Goal: Information Seeking & Learning: Learn about a topic

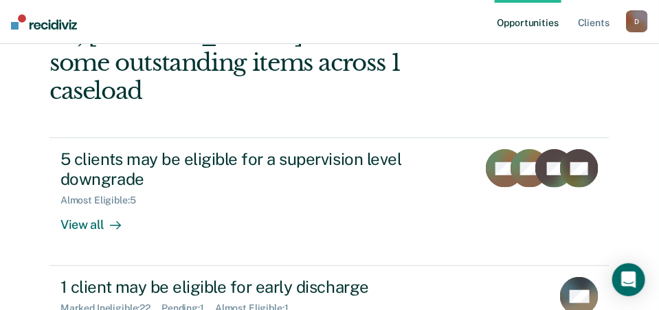
scroll to position [138, 0]
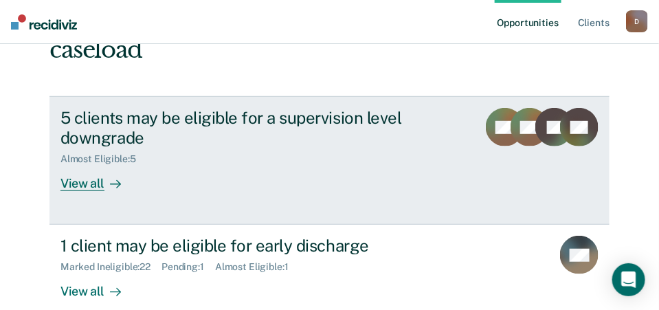
click at [85, 165] on div "View all" at bounding box center [99, 178] width 77 height 27
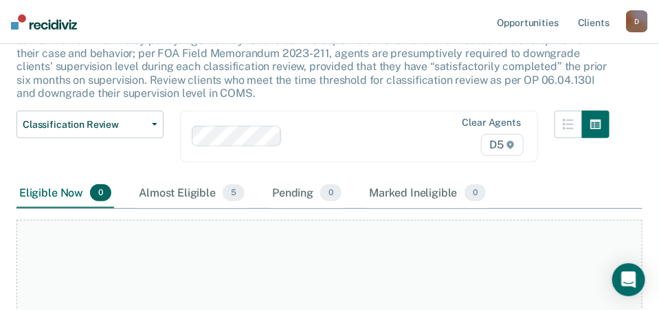
scroll to position [138, 0]
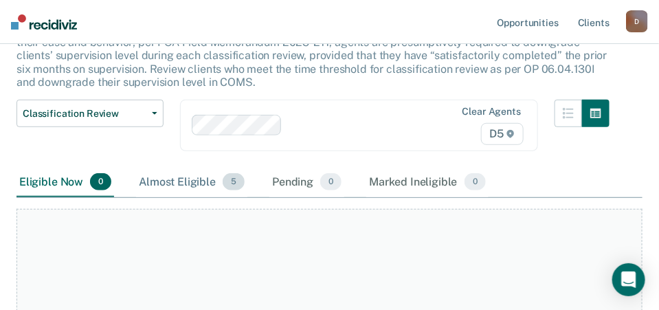
click at [181, 181] on div "Almost Eligible 5" at bounding box center [191, 183] width 111 height 30
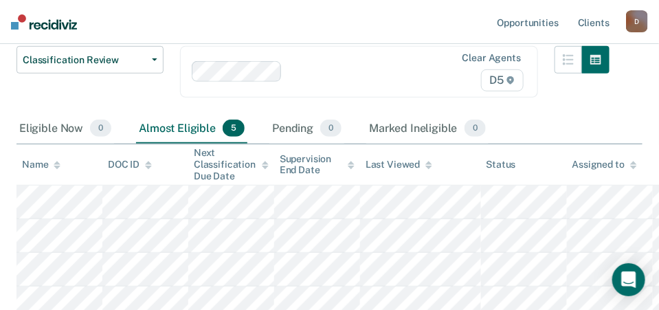
scroll to position [275, 0]
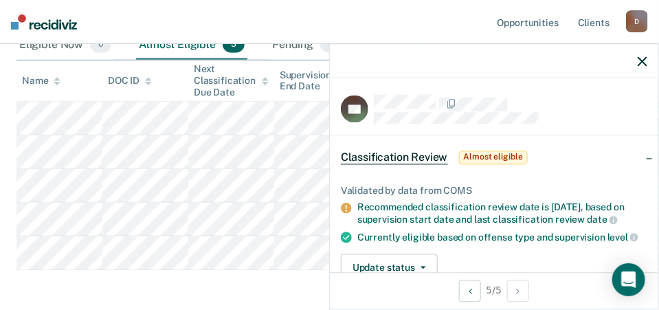
click at [302, 287] on div "Classification Review This alert helps staff identify clients due or overdue fo…" at bounding box center [330, 65] width 626 height 490
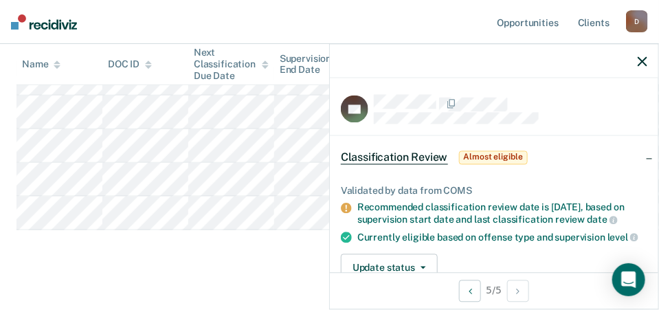
scroll to position [331, 0]
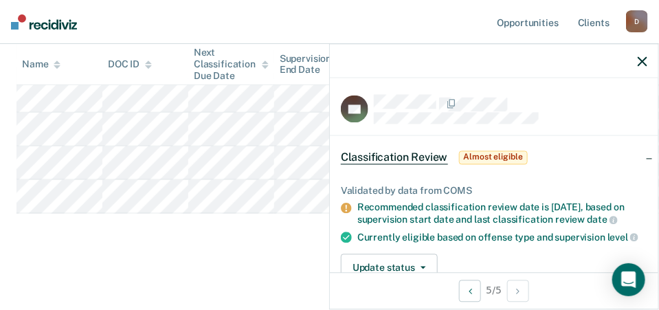
click at [254, 250] on div "Classification Review This alert helps staff identify clients due or overdue fo…" at bounding box center [330, 8] width 626 height 490
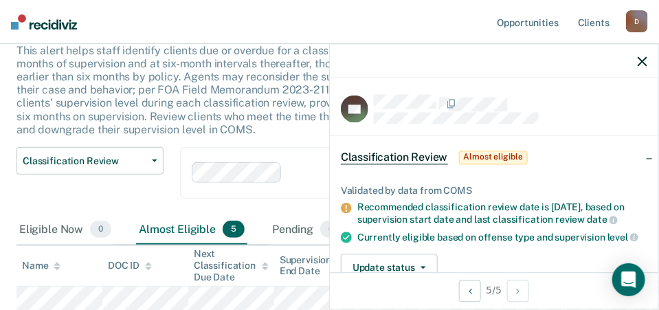
scroll to position [56, 0]
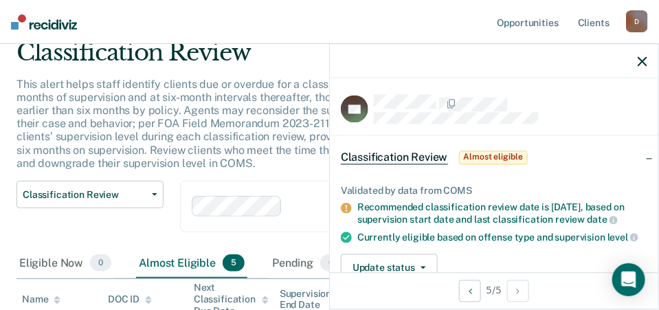
click at [76, 221] on div "Classification Review Classification Review Early Discharge Minimum Telephone R…" at bounding box center [90, 215] width 147 height 68
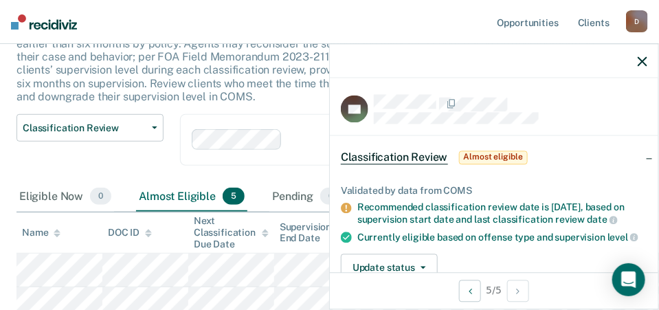
scroll to position [331, 0]
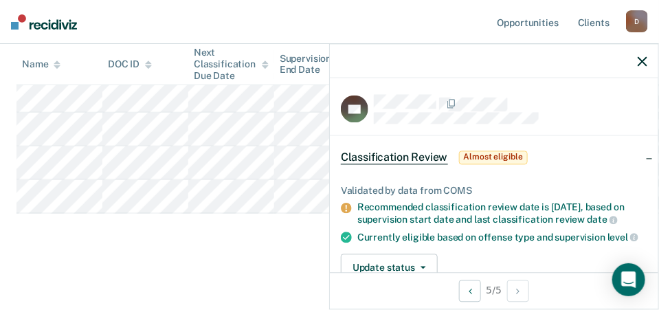
click at [642, 63] on icon "button" at bounding box center [643, 61] width 10 height 10
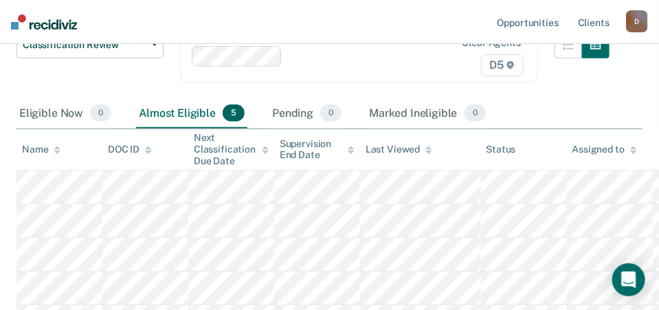
scroll to position [0, 0]
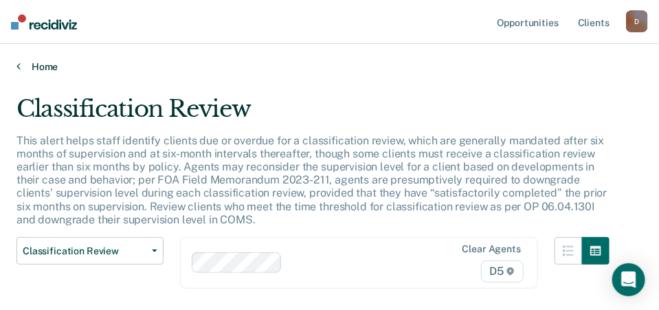
click at [19, 67] on icon at bounding box center [19, 66] width 4 height 11
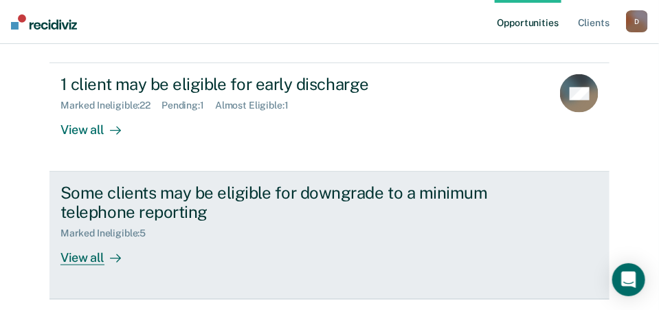
scroll to position [313, 0]
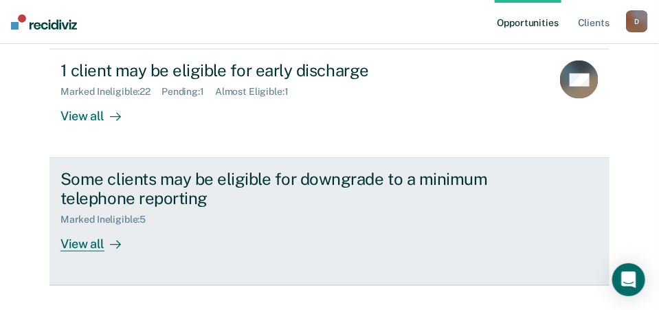
click at [75, 226] on div "View all" at bounding box center [99, 239] width 77 height 27
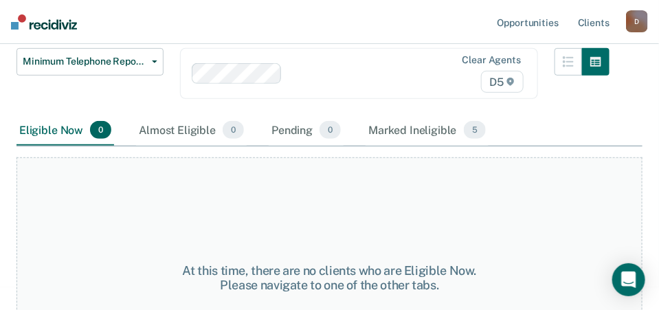
scroll to position [110, 0]
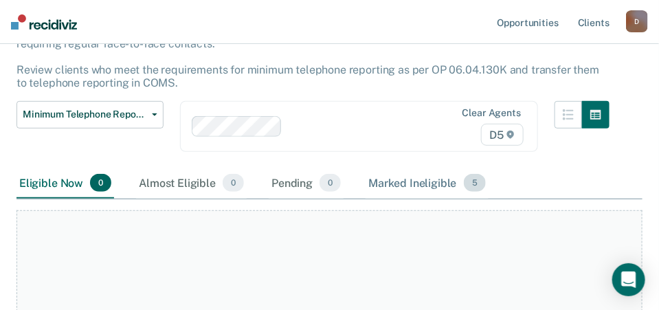
click at [413, 179] on div "Marked Ineligible 5" at bounding box center [427, 183] width 123 height 30
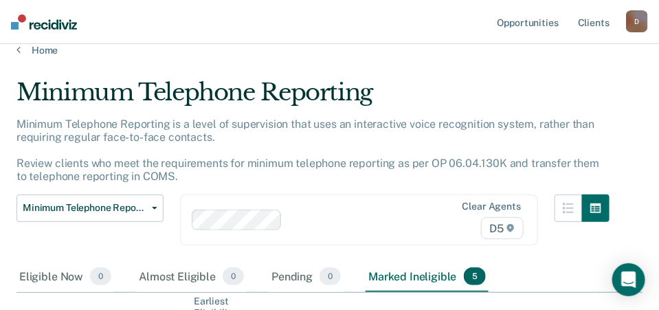
scroll to position [0, 0]
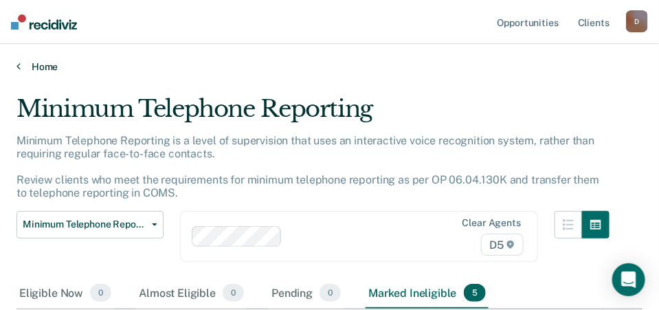
click at [21, 65] on link "Home" at bounding box center [330, 67] width 626 height 12
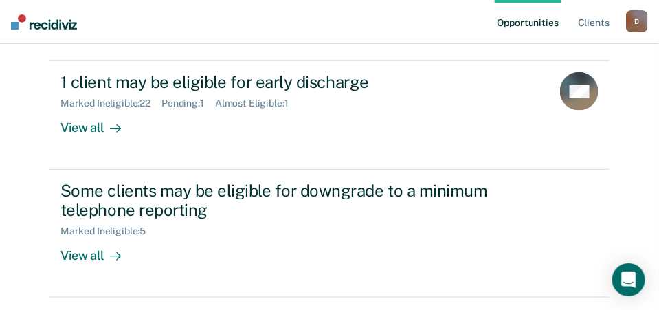
scroll to position [313, 0]
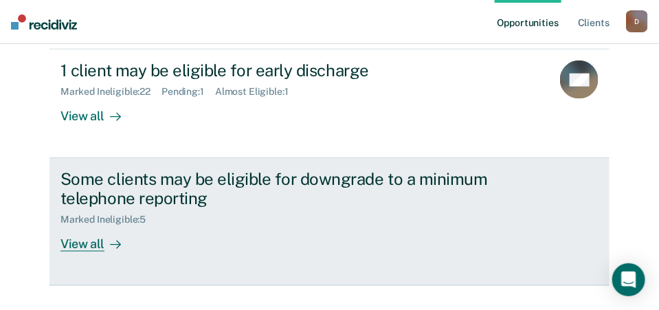
click at [76, 226] on div "View all" at bounding box center [99, 239] width 77 height 27
